Goal: Task Accomplishment & Management: Complete application form

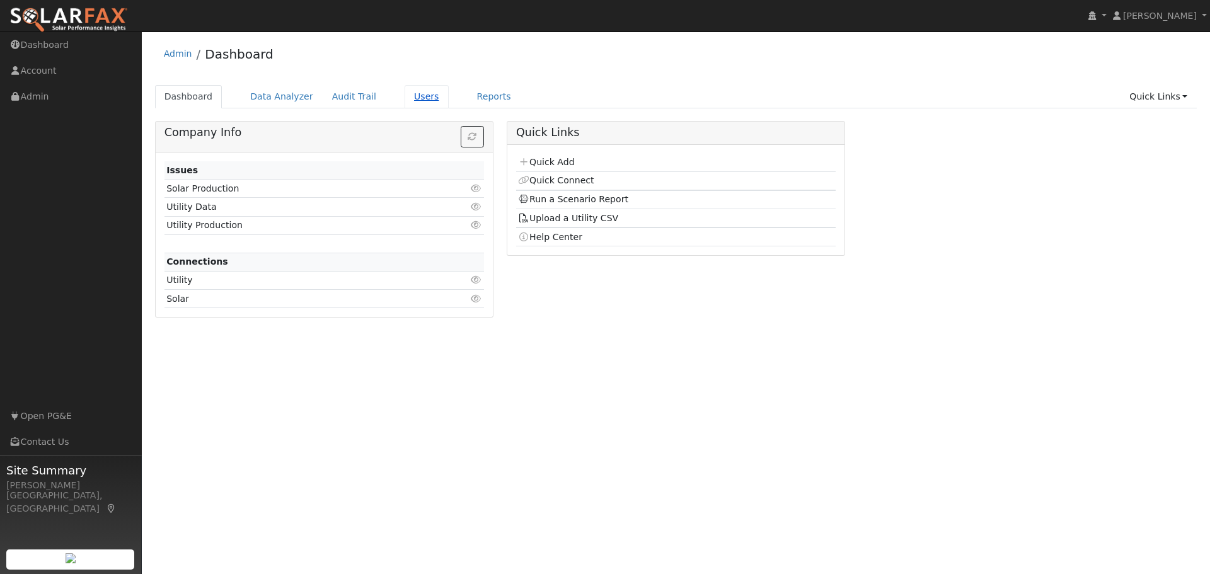
click at [407, 101] on link "Users" at bounding box center [427, 96] width 44 height 23
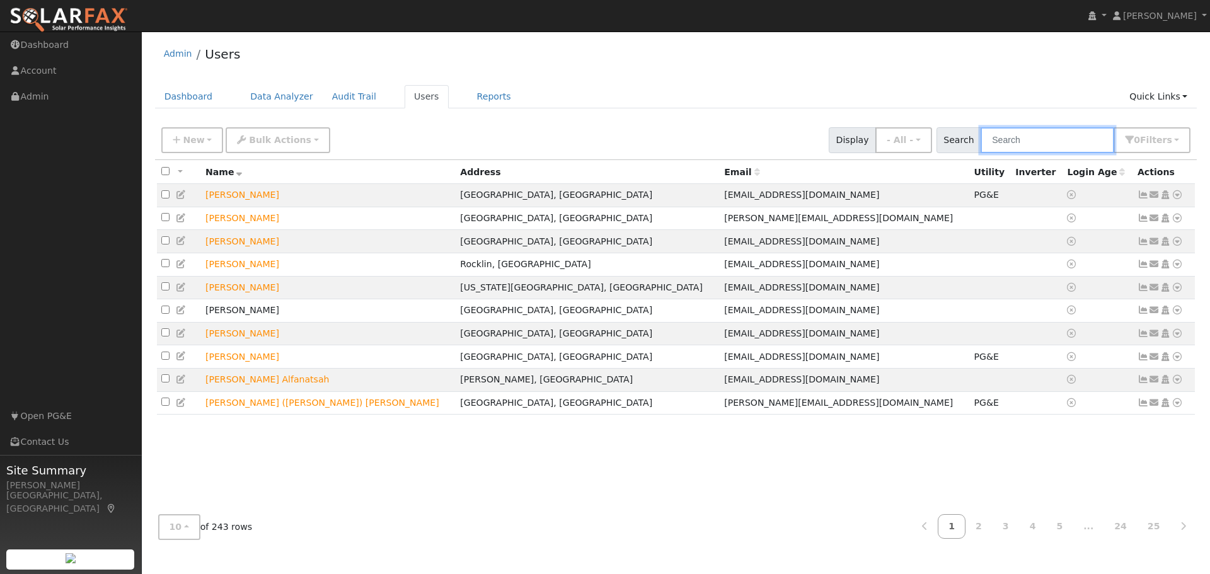
click at [1028, 133] on input "text" at bounding box center [1048, 140] width 134 height 26
type input "ehsan"
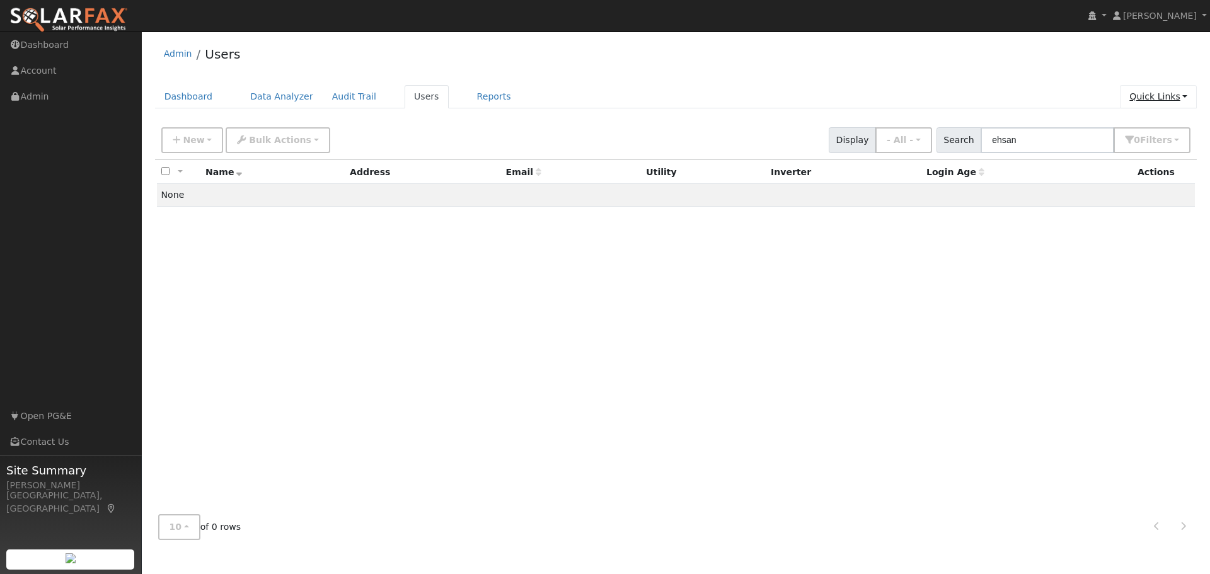
click at [1151, 100] on link "Quick Links" at bounding box center [1158, 96] width 77 height 23
click at [1139, 125] on link "Quick Add" at bounding box center [1133, 124] width 128 height 18
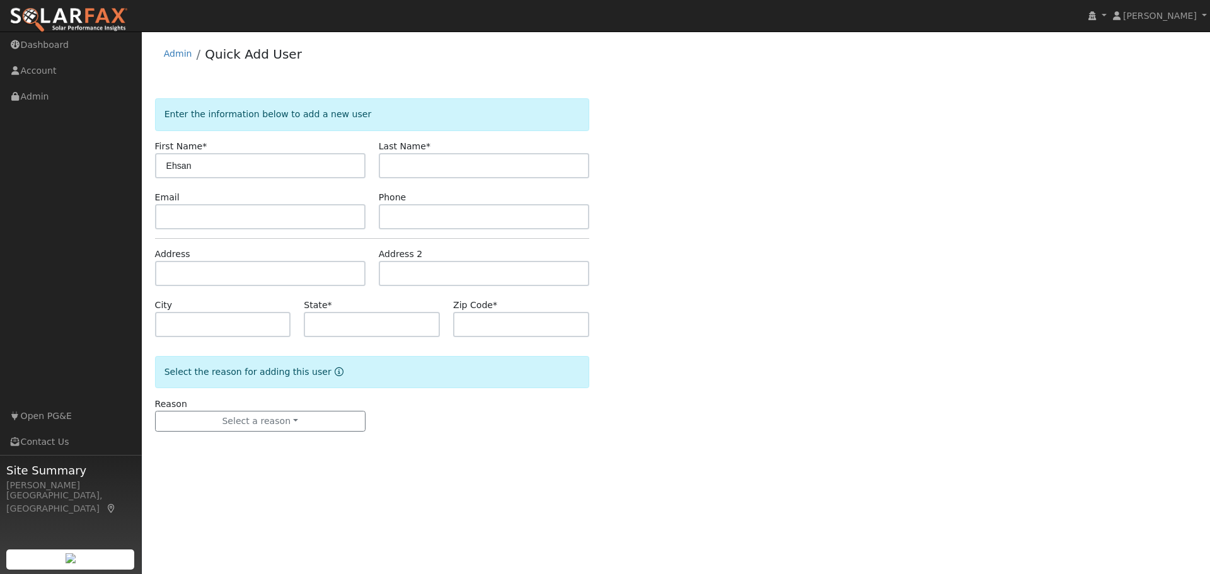
type input "Ehsan"
type input "Maani"
click at [211, 223] on input "text" at bounding box center [260, 216] width 211 height 25
paste input "[EMAIL_ADDRESS][DOMAIN_NAME]"
type input "[EMAIL_ADDRESS][DOMAIN_NAME]"
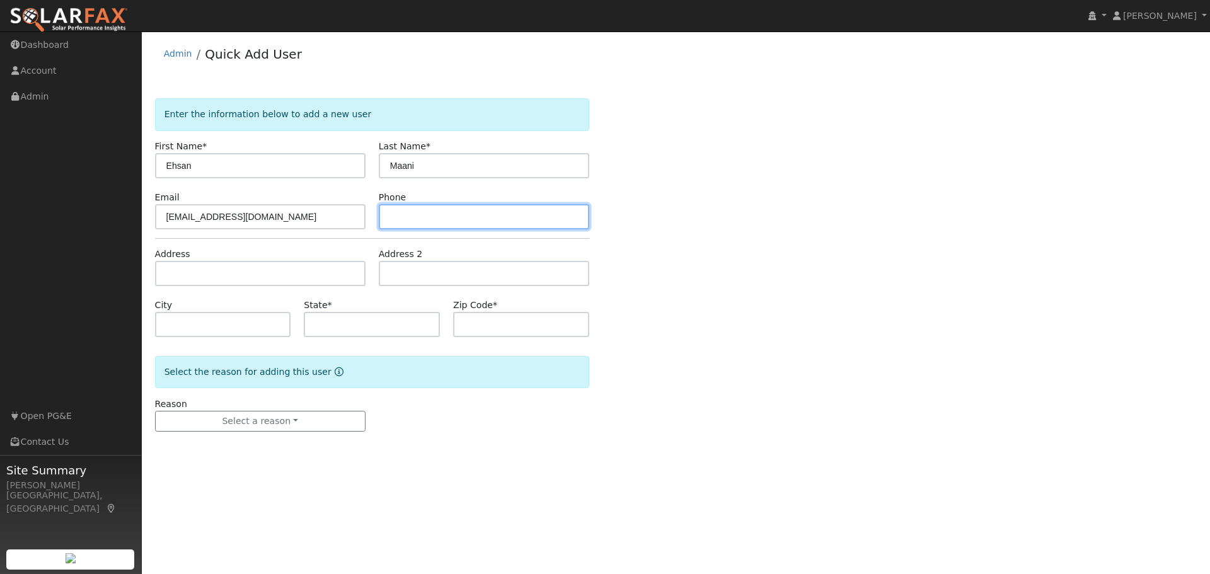
click at [419, 216] on input "text" at bounding box center [484, 216] width 211 height 25
paste input "(773) 290-7601"
type input "(773) 290-7601"
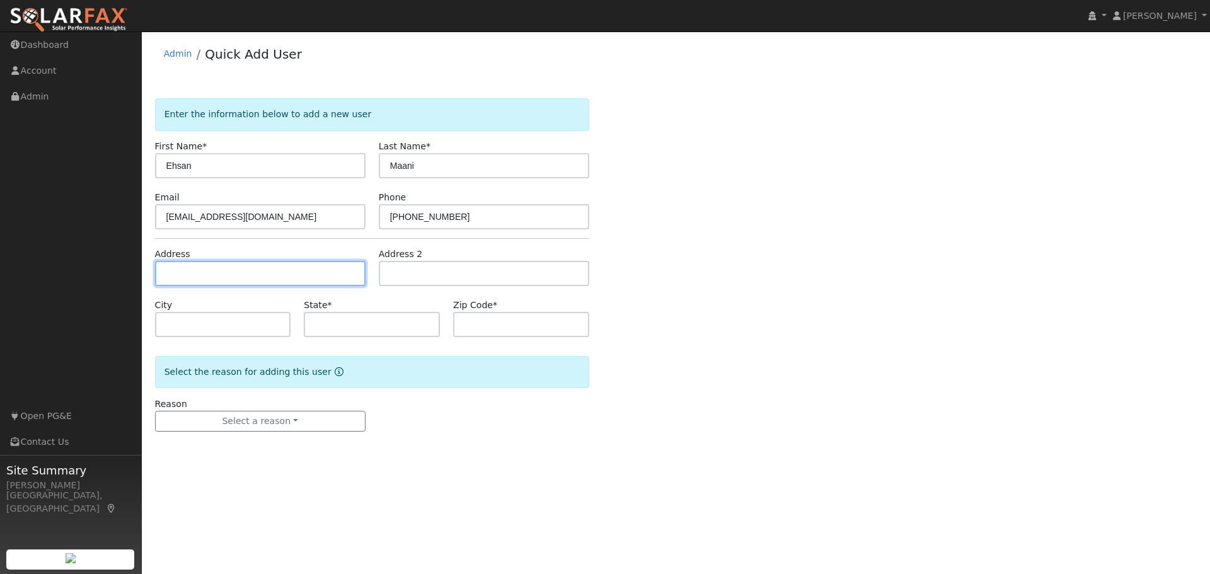
click at [221, 268] on input "text" at bounding box center [260, 273] width 211 height 25
type input "15477 One Oak Lane"
type input "Monte Sereno"
type input "CA"
type input "95030"
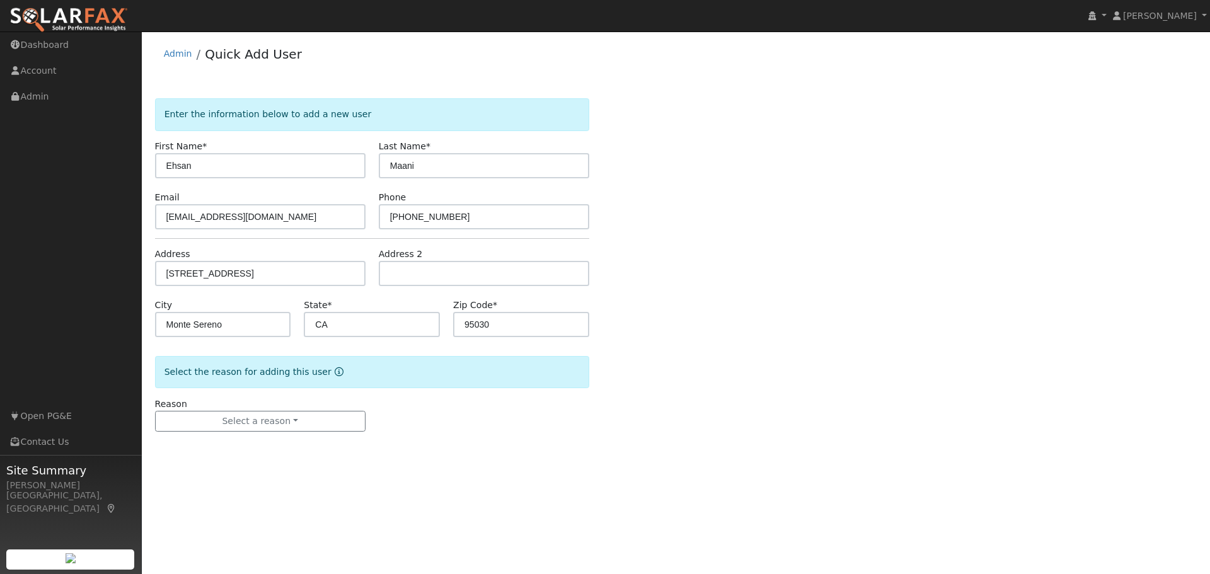
click at [637, 404] on div "Enter the information below to add a new user First Name * Ehsan Last Name * Ma…" at bounding box center [676, 277] width 1043 height 359
click at [254, 411] on button "Select a reason" at bounding box center [260, 421] width 211 height 21
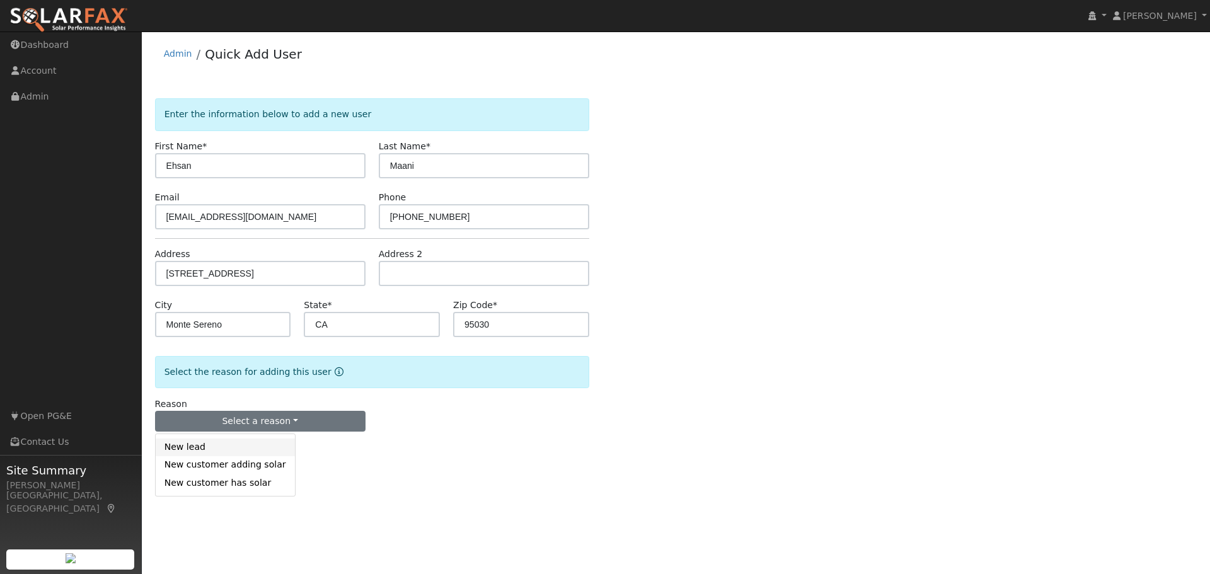
click at [216, 446] on link "New lead" at bounding box center [225, 448] width 139 height 18
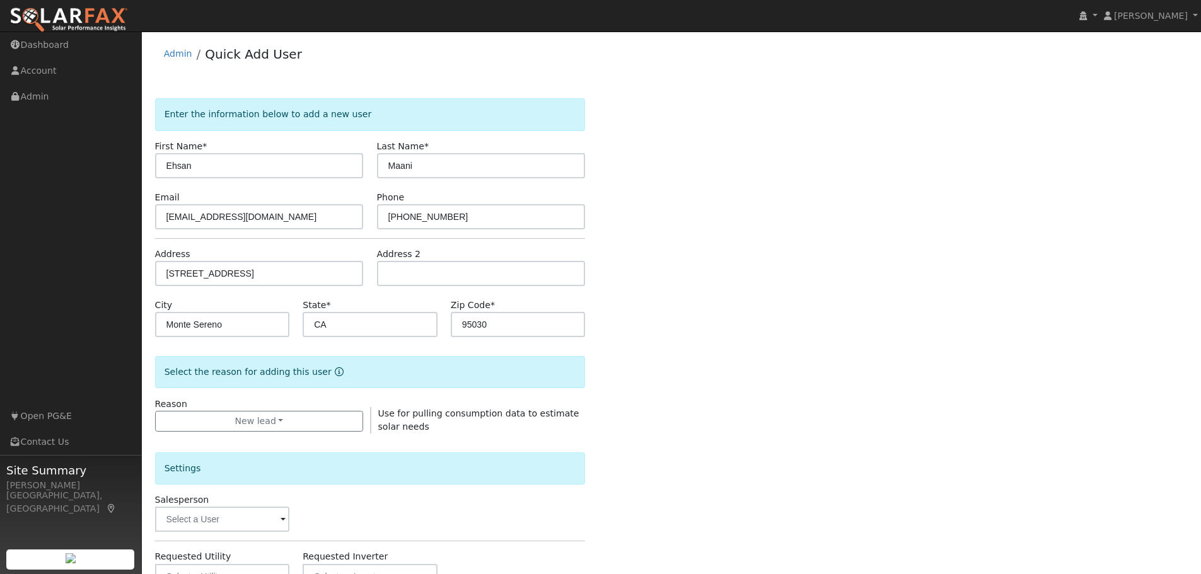
click at [862, 418] on div "Enter the information below to add a new user First Name * Ehsan Last Name * Ma…" at bounding box center [671, 454] width 1033 height 712
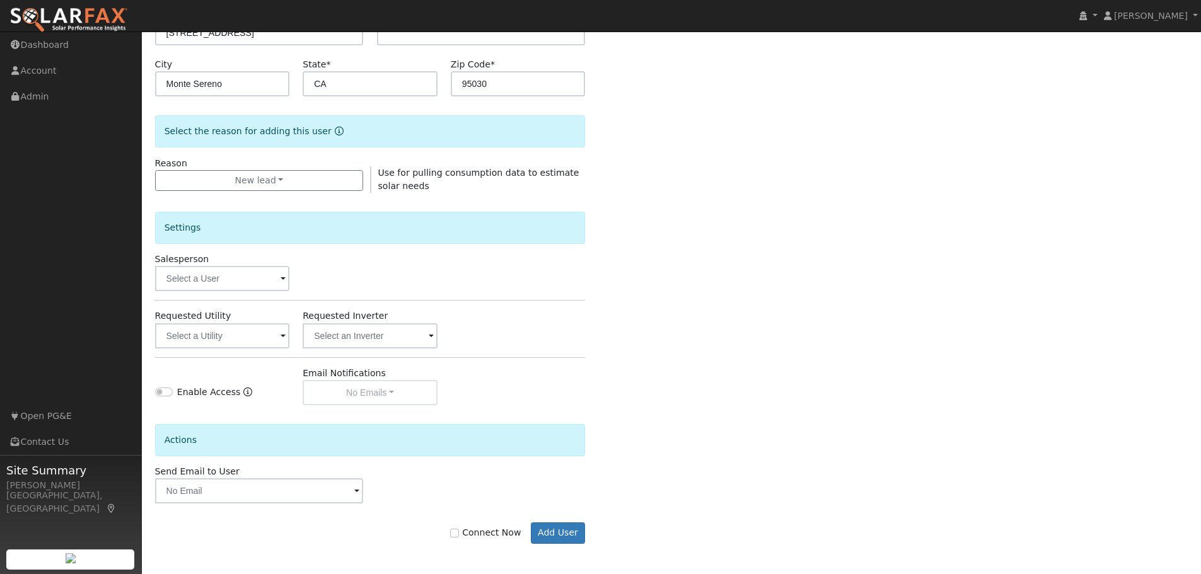
scroll to position [242, 0]
click at [551, 533] on button "Add User" at bounding box center [558, 531] width 55 height 21
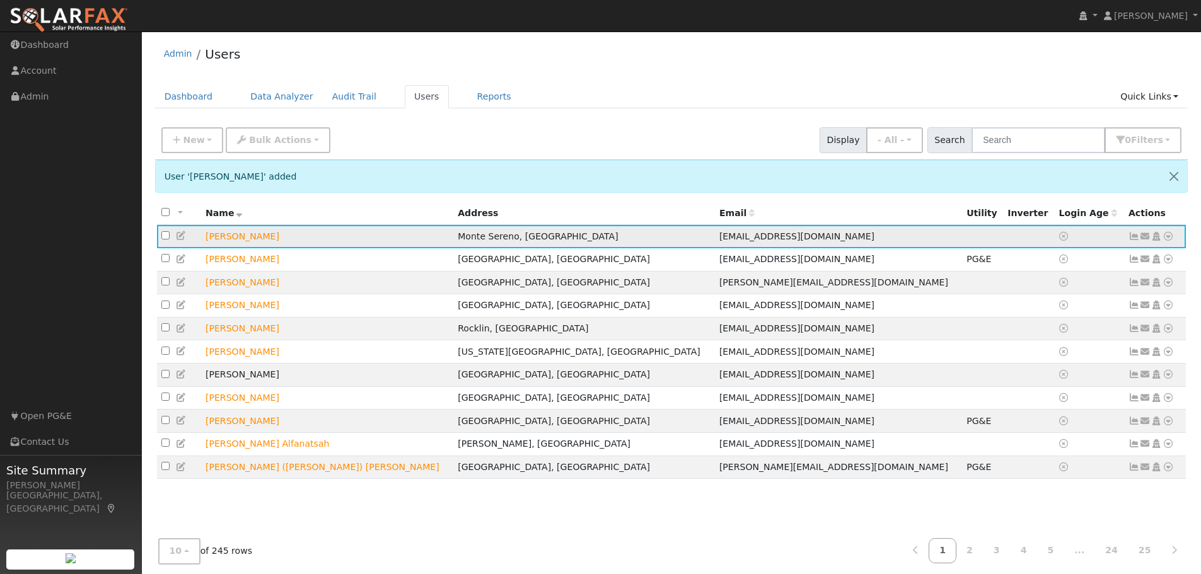
click at [1166, 238] on icon at bounding box center [1168, 236] width 11 height 9
click at [1122, 261] on link "Data Analyzer" at bounding box center [1126, 259] width 91 height 18
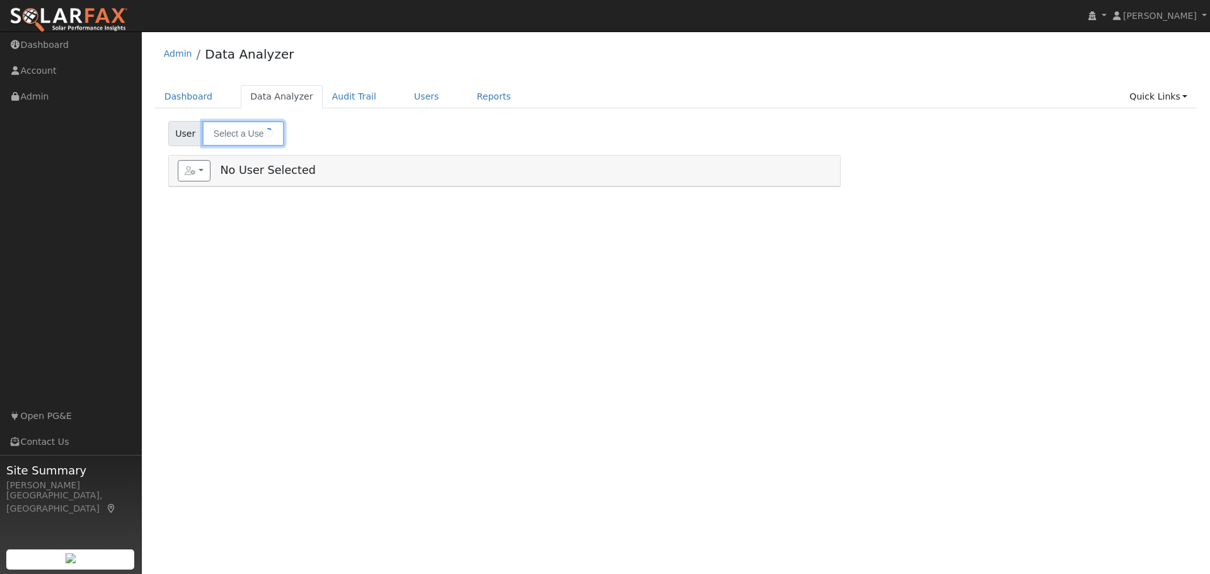
type input "[PERSON_NAME]"
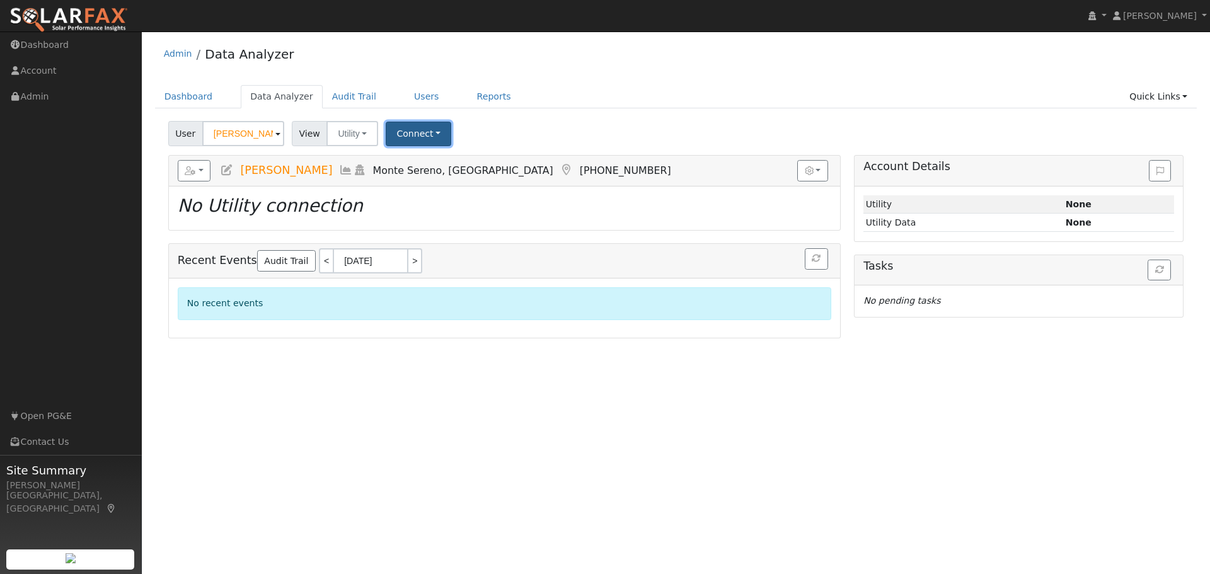
click at [405, 134] on button "Connect" at bounding box center [419, 134] width 66 height 25
click at [428, 165] on link "Select a Provider" at bounding box center [436, 162] width 98 height 18
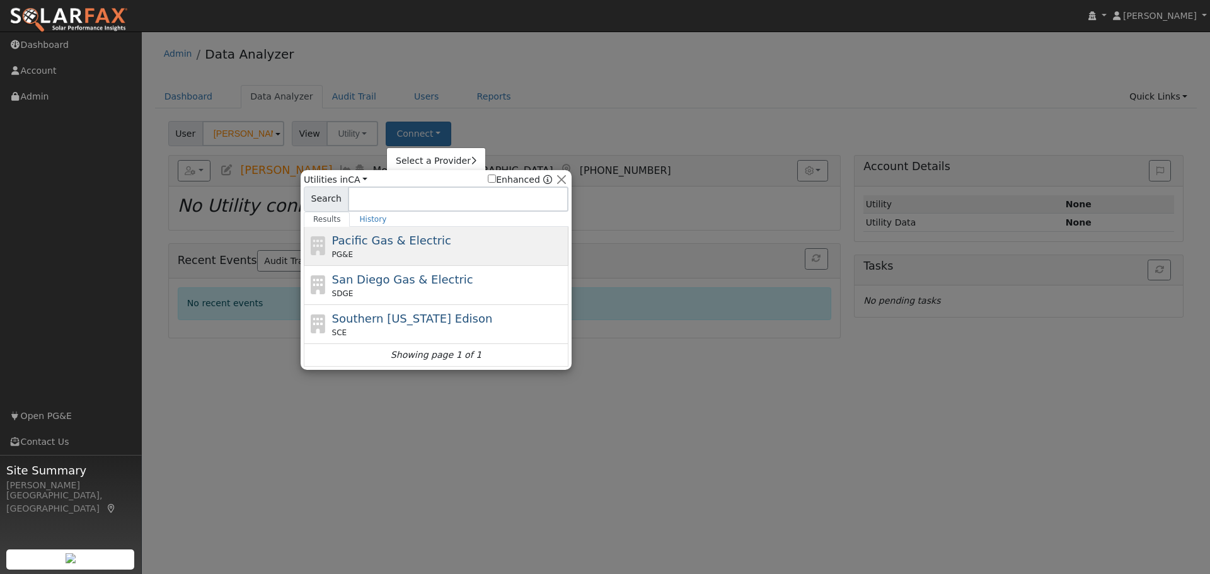
click at [410, 237] on span "Pacific Gas & Electric" at bounding box center [391, 240] width 119 height 13
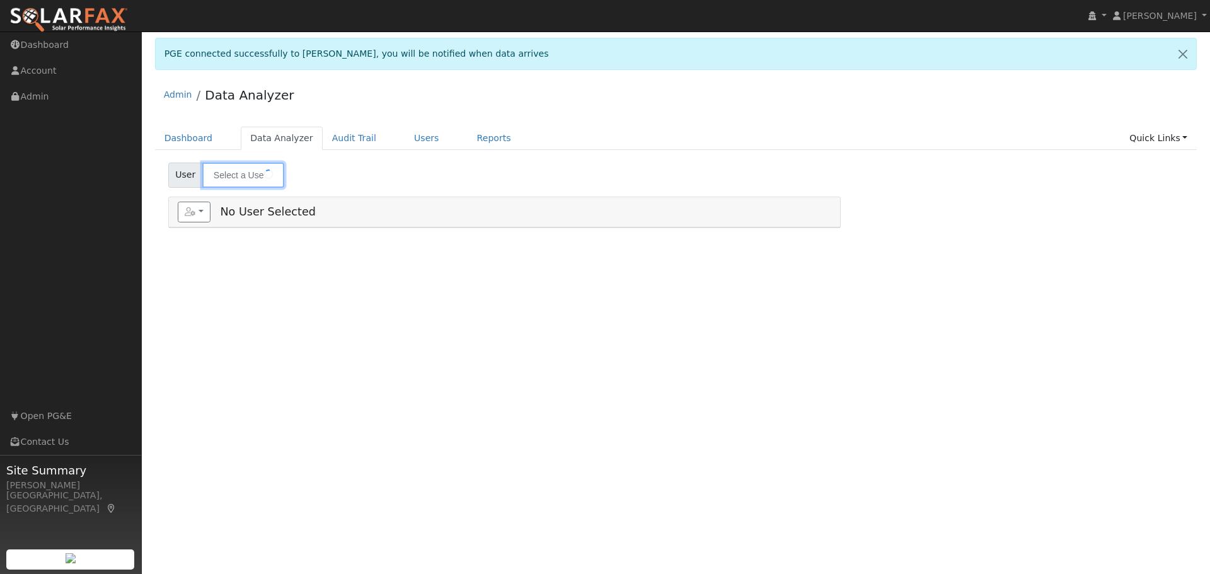
type input "[PERSON_NAME]"
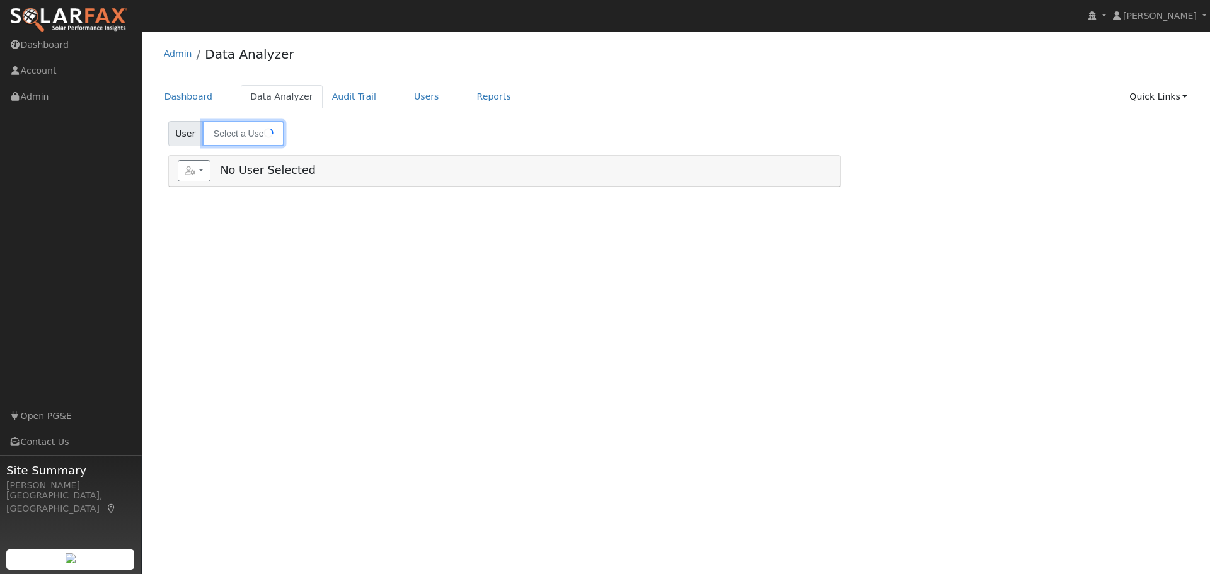
type input "[PERSON_NAME]"
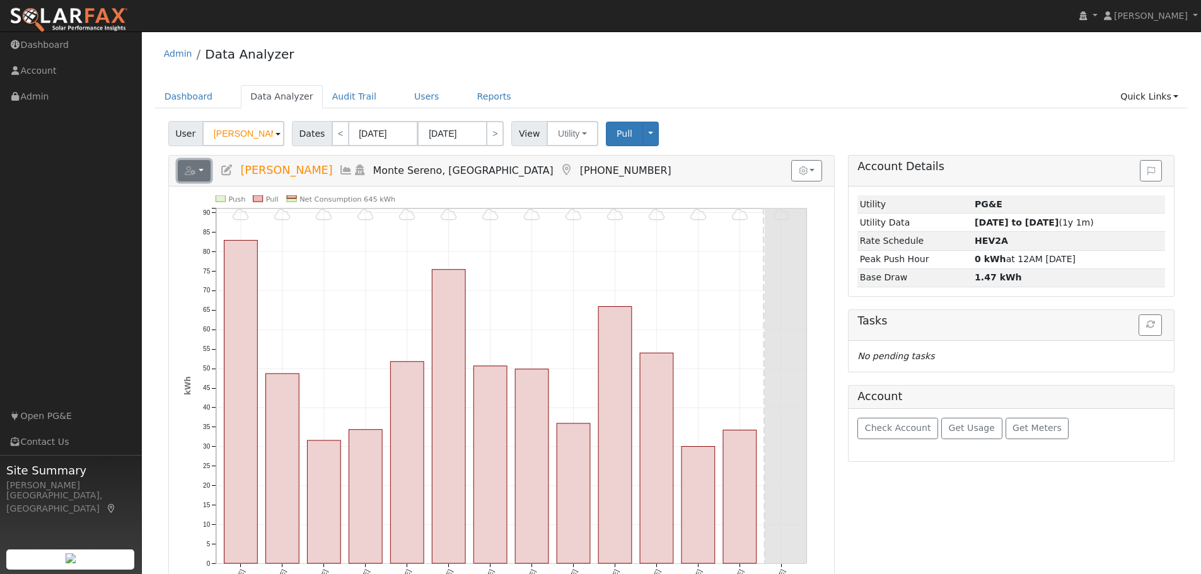
click at [199, 170] on button "button" at bounding box center [194, 170] width 33 height 21
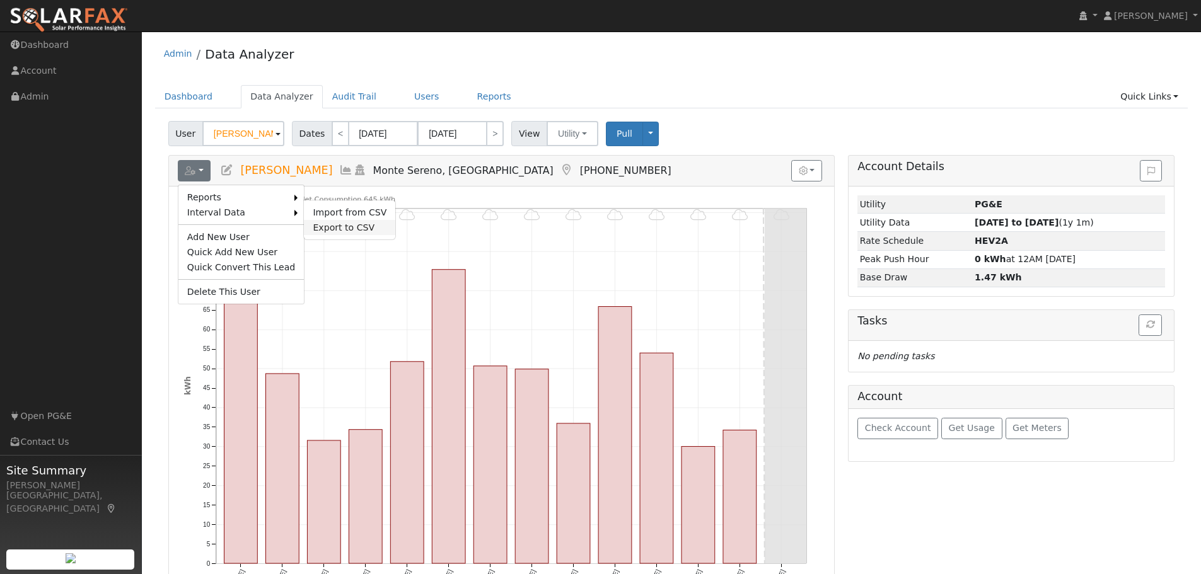
click at [332, 224] on link "Export to CSV" at bounding box center [349, 227] width 91 height 15
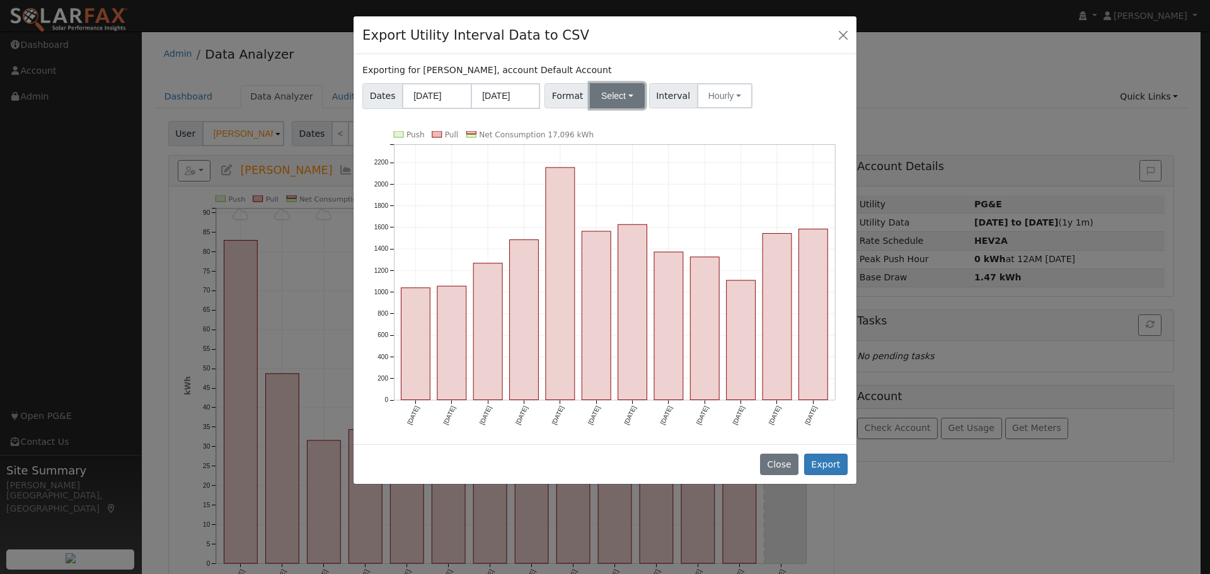
click at [592, 96] on button "Select" at bounding box center [617, 95] width 55 height 25
click at [615, 124] on link "Generic" at bounding box center [632, 124] width 90 height 18
click at [833, 463] on button "Export" at bounding box center [826, 464] width 44 height 21
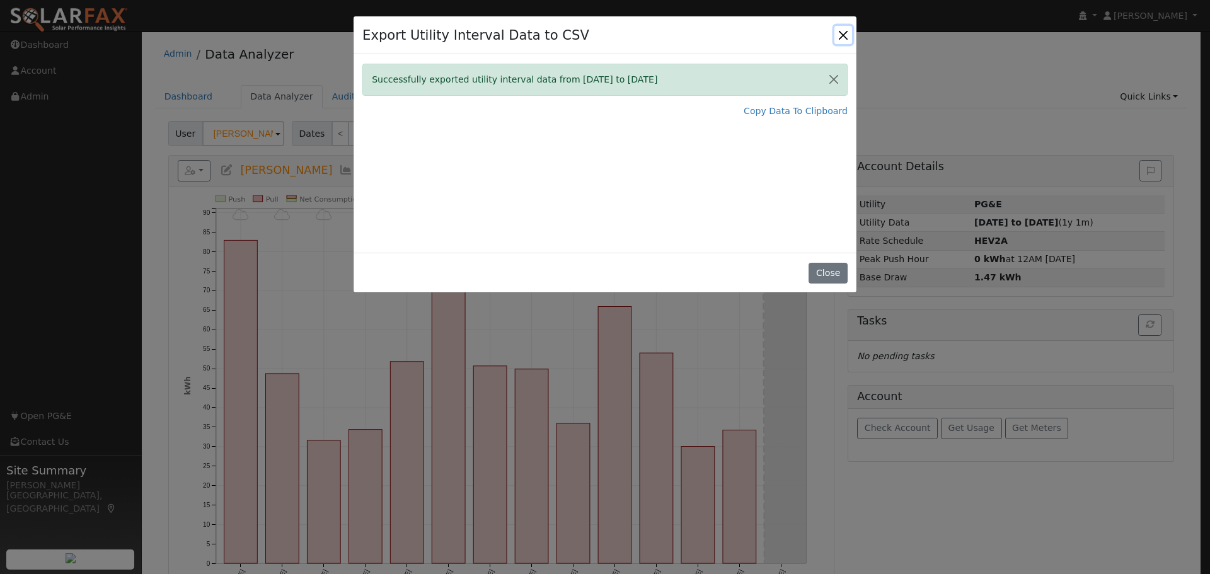
click at [840, 36] on button "Close" at bounding box center [844, 35] width 18 height 18
